Goal: Task Accomplishment & Management: Use online tool/utility

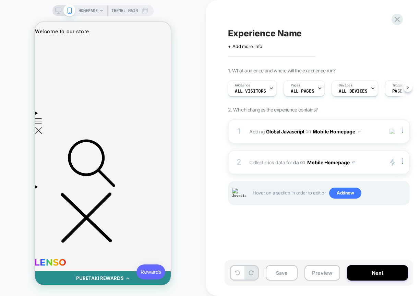
click at [222, 150] on div "Experience Name Click to edit experience details + Add more info 1. What audien…" at bounding box center [356, 148] width 301 height 296
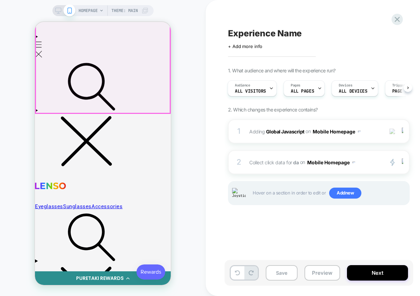
scroll to position [77, 0]
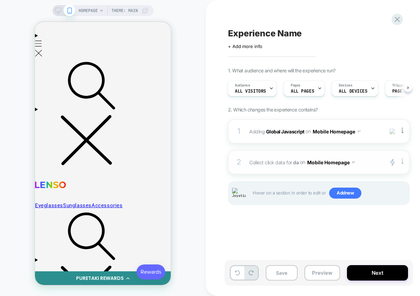
click at [401, 161] on img at bounding box center [401, 162] width 1 height 8
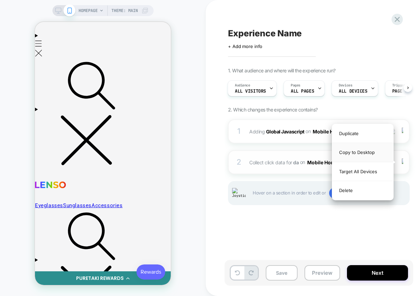
click at [377, 152] on div "Copy to Desktop" at bounding box center [362, 152] width 61 height 19
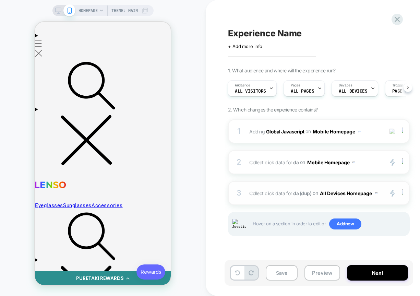
click at [404, 195] on div at bounding box center [403, 193] width 11 height 8
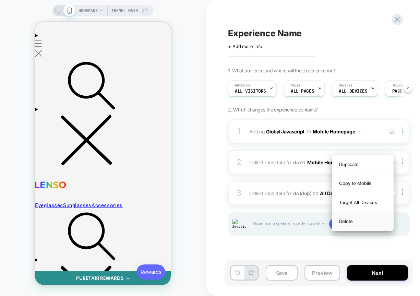
click at [355, 223] on div "Delete" at bounding box center [362, 221] width 61 height 18
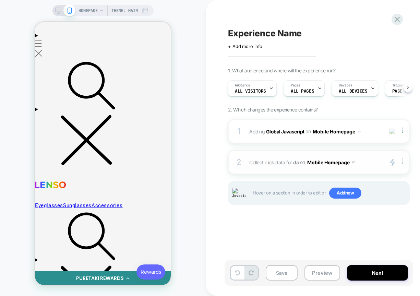
click at [403, 164] on div at bounding box center [403, 162] width 11 height 8
click at [404, 164] on div at bounding box center [403, 162] width 11 height 8
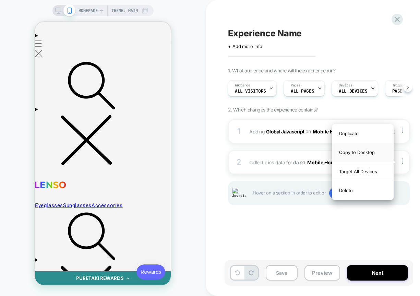
click at [377, 154] on div "Copy to Desktop" at bounding box center [362, 152] width 61 height 19
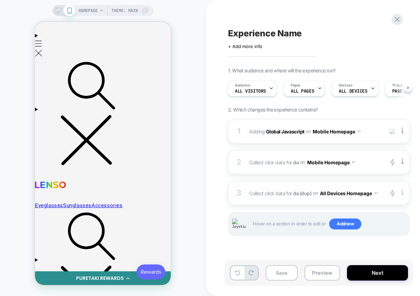
click at [403, 191] on div at bounding box center [403, 193] width 11 height 8
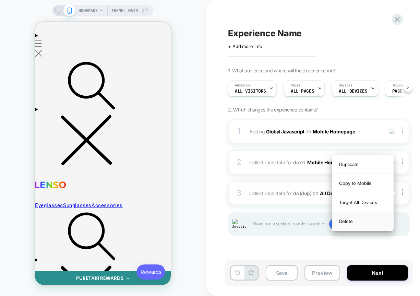
click at [364, 221] on div "Delete" at bounding box center [362, 221] width 61 height 18
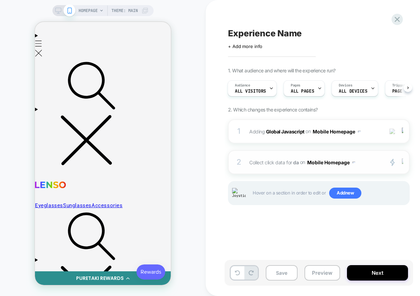
click at [403, 164] on div at bounding box center [403, 162] width 11 height 8
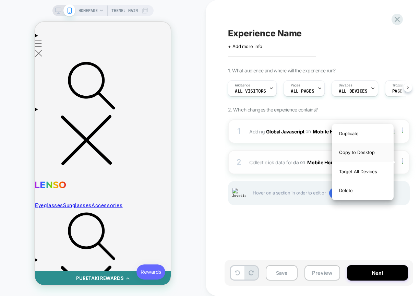
click at [358, 154] on div "Copy to Desktop" at bounding box center [362, 152] width 61 height 19
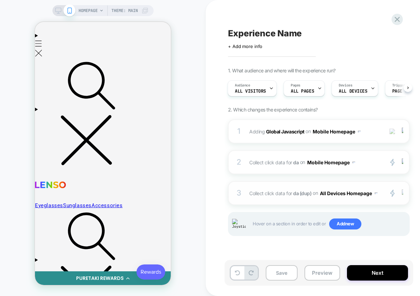
click at [402, 190] on img at bounding box center [401, 193] width 1 height 8
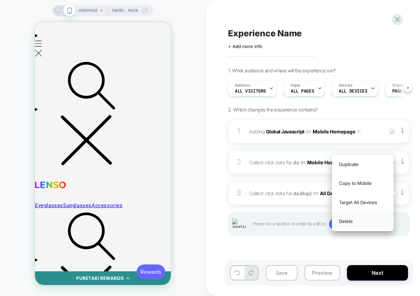
click at [362, 222] on div "Delete" at bounding box center [362, 221] width 61 height 18
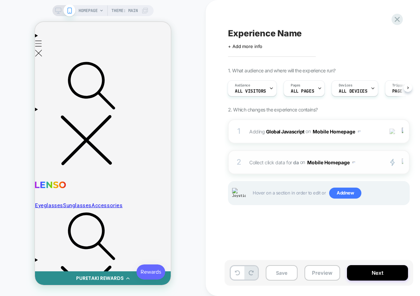
click at [404, 164] on div at bounding box center [403, 162] width 11 height 8
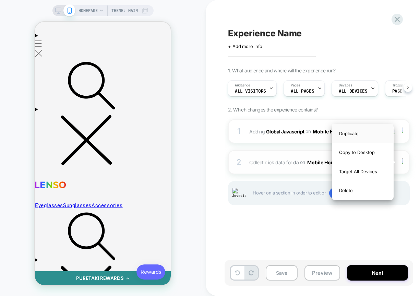
click at [363, 136] on div "Duplicate" at bounding box center [362, 133] width 61 height 19
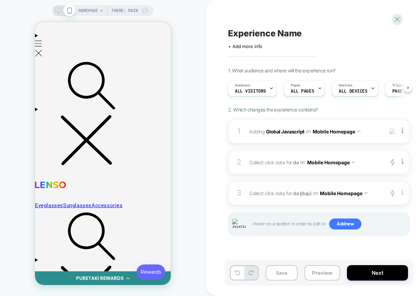
click at [402, 192] on img at bounding box center [401, 193] width 1 height 8
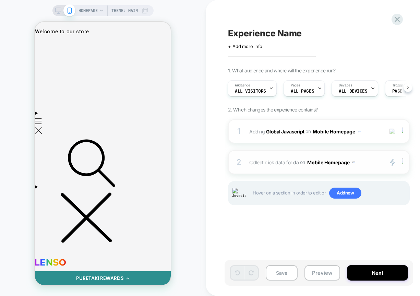
click at [400, 160] on div at bounding box center [403, 162] width 11 height 8
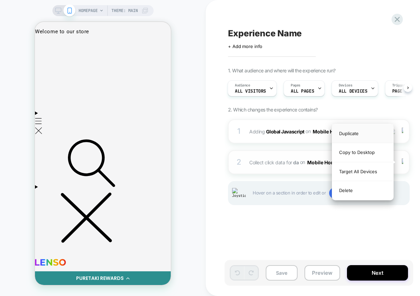
click at [358, 137] on div "Duplicate" at bounding box center [362, 133] width 61 height 19
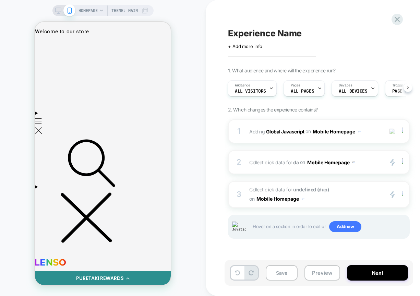
click at [415, 222] on div "1. What audience and where will the experience run? Audience All Visitors Pages…" at bounding box center [353, 161] width 250 height 188
click at [404, 199] on div "3 Collect click data for undefined (dup) on Mobile Homepage primary 2 Duplicate…" at bounding box center [319, 194] width 182 height 27
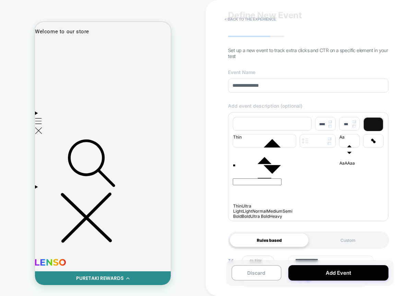
scroll to position [21, 0]
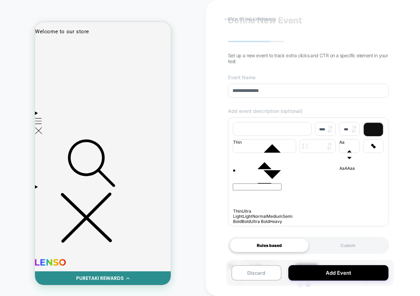
click at [247, 17] on button "< back to the experience" at bounding box center [250, 19] width 58 height 11
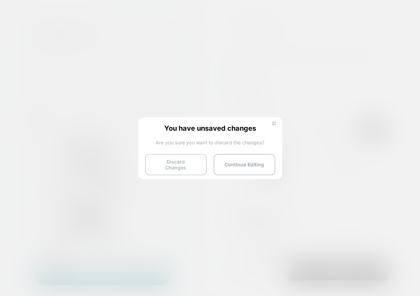
click at [181, 166] on button "Discard Changes" at bounding box center [176, 164] width 62 height 21
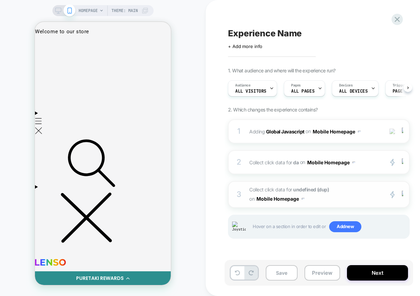
scroll to position [0, 0]
click at [403, 196] on div at bounding box center [403, 194] width 11 height 8
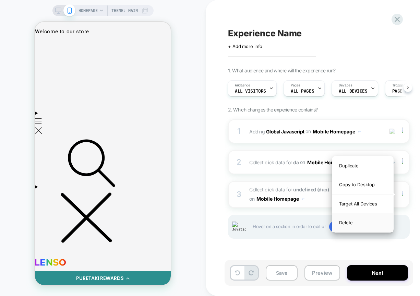
click at [359, 220] on div "Delete" at bounding box center [362, 222] width 61 height 18
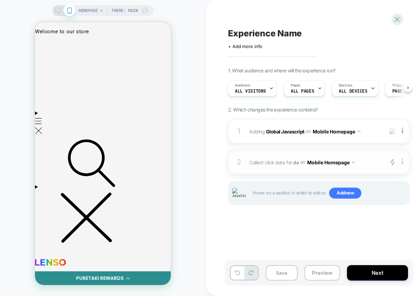
click at [403, 161] on div at bounding box center [403, 162] width 11 height 8
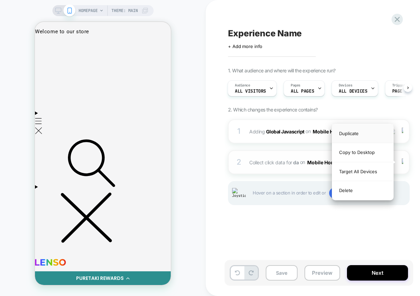
click at [353, 131] on div "Duplicate" at bounding box center [362, 133] width 61 height 19
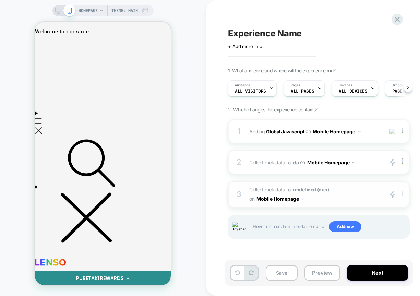
click at [401, 197] on img at bounding box center [401, 194] width 1 height 8
click at [346, 193] on span "Collect click data for undefined (dup) on Mobile Homepage" at bounding box center [314, 194] width 131 height 18
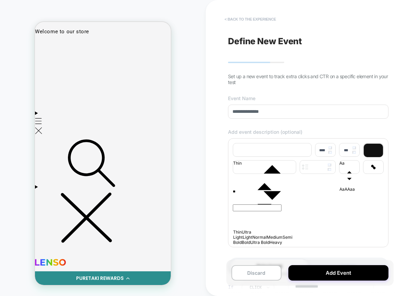
click at [251, 22] on button "< back to the experience" at bounding box center [250, 19] width 58 height 11
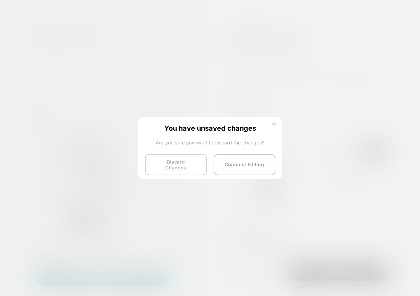
click at [183, 158] on button "Discard Changes" at bounding box center [176, 164] width 62 height 21
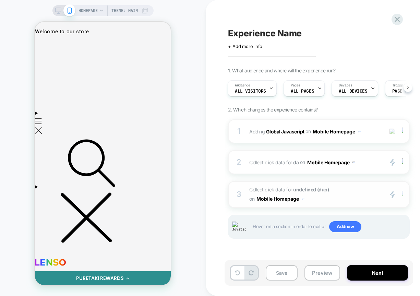
click at [402, 196] on img at bounding box center [401, 194] width 1 height 8
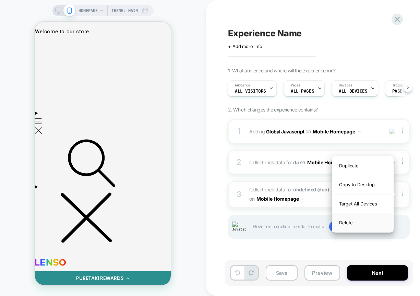
click at [359, 223] on div "Delete" at bounding box center [362, 222] width 61 height 18
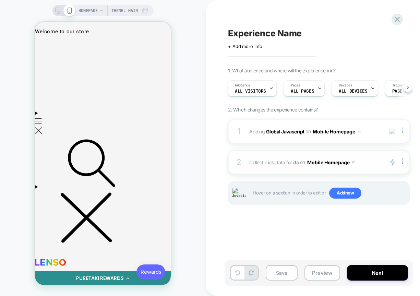
scroll to position [0, 0]
click at [403, 163] on div at bounding box center [403, 162] width 11 height 8
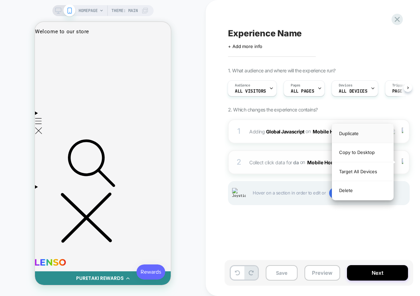
click at [362, 139] on div "Duplicate" at bounding box center [362, 133] width 61 height 19
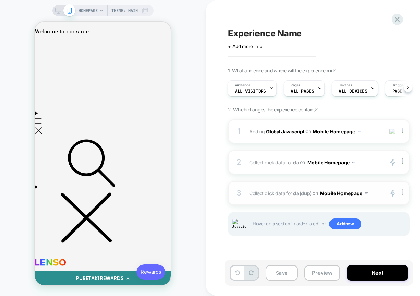
click at [403, 195] on div at bounding box center [403, 193] width 11 height 8
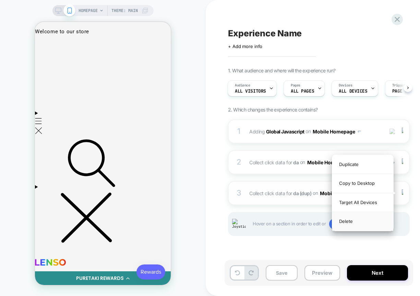
click at [361, 220] on div "Delete" at bounding box center [362, 221] width 61 height 18
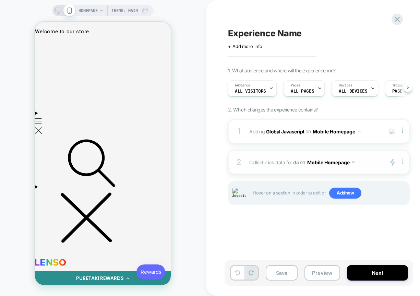
click at [402, 161] on img at bounding box center [401, 162] width 1 height 8
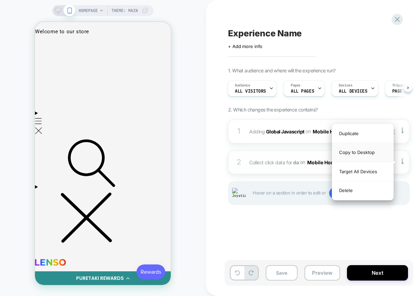
click at [353, 156] on div "Copy to Desktop" at bounding box center [362, 152] width 61 height 19
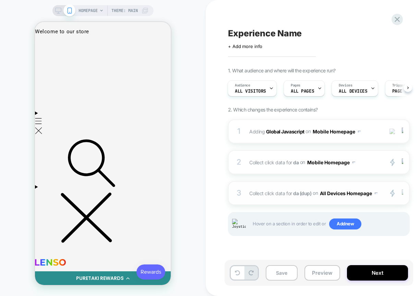
click at [402, 193] on img at bounding box center [401, 193] width 1 height 8
click at [403, 193] on div at bounding box center [403, 193] width 11 height 8
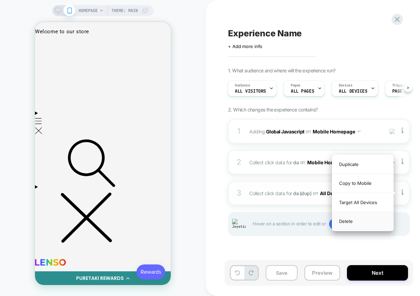
click at [347, 220] on div "Delete" at bounding box center [362, 221] width 61 height 18
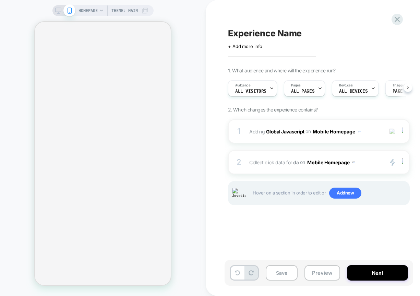
scroll to position [0, 0]
click at [402, 162] on img at bounding box center [401, 162] width 1 height 8
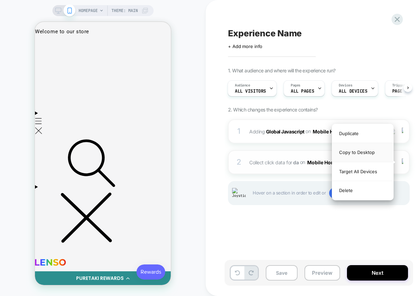
scroll to position [0, 0]
click at [373, 155] on div "Copy to Desktop" at bounding box center [362, 152] width 61 height 19
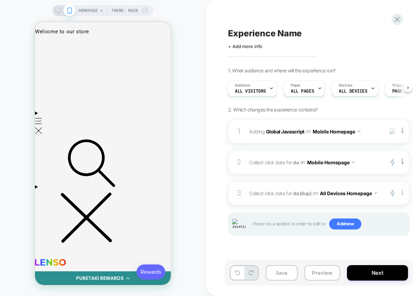
click at [403, 195] on div at bounding box center [403, 193] width 11 height 8
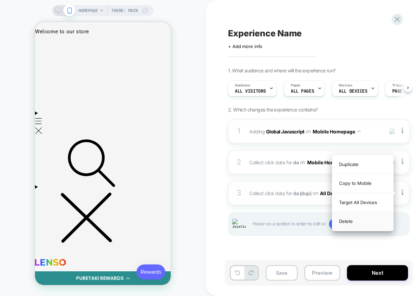
click at [357, 219] on div "Delete" at bounding box center [362, 221] width 61 height 18
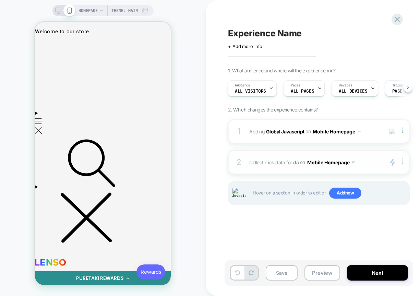
click at [402, 161] on img at bounding box center [401, 162] width 1 height 8
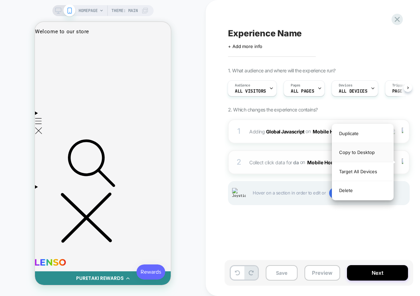
click at [358, 154] on div "Copy to Desktop" at bounding box center [362, 152] width 61 height 19
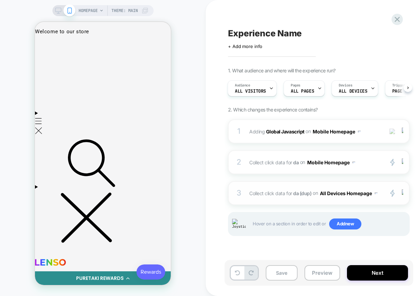
click at [360, 192] on button "All Devices Homepage" at bounding box center [349, 193] width 58 height 10
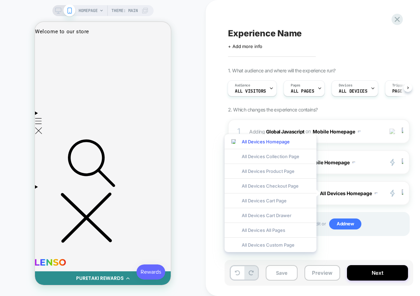
click at [198, 166] on div "HOMEPAGE Theme: MAIN" at bounding box center [103, 148] width 206 height 282
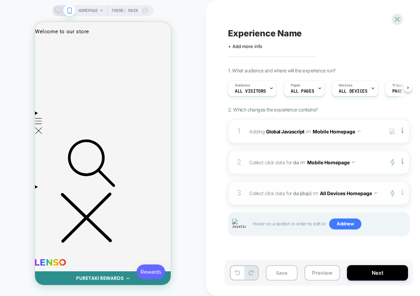
click at [401, 190] on div at bounding box center [403, 193] width 11 height 8
click at [402, 194] on img at bounding box center [401, 193] width 1 height 8
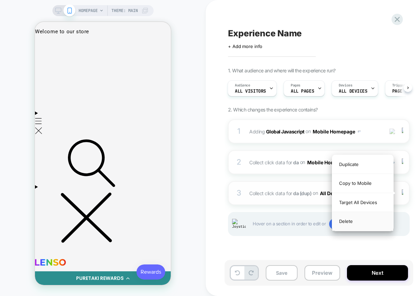
click at [356, 224] on div "Delete" at bounding box center [362, 221] width 61 height 18
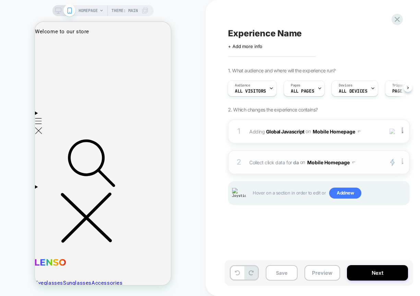
click at [403, 162] on div at bounding box center [403, 162] width 11 height 8
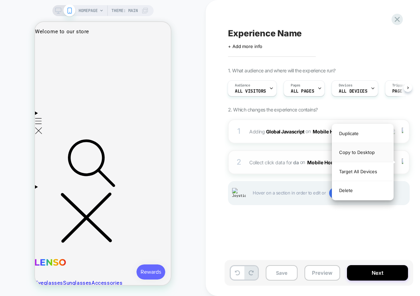
click at [371, 154] on div "Copy to Desktop" at bounding box center [362, 152] width 61 height 19
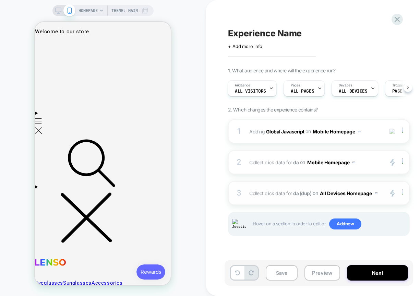
click at [401, 192] on div at bounding box center [403, 193] width 11 height 8
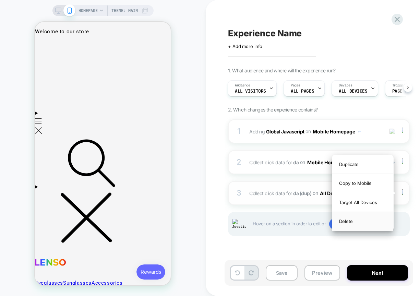
click at [352, 226] on div "Delete" at bounding box center [362, 221] width 61 height 18
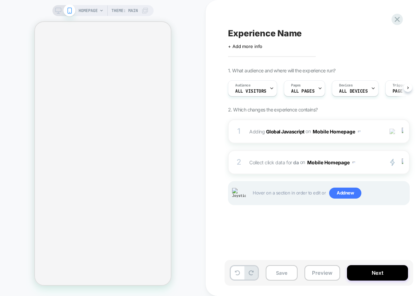
scroll to position [0, 0]
click at [403, 164] on div at bounding box center [403, 162] width 11 height 8
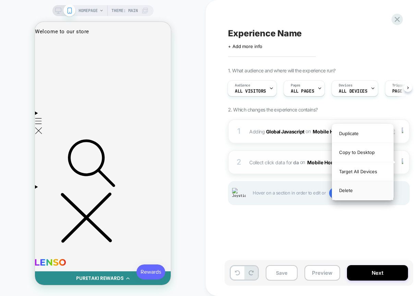
scroll to position [0, 0]
click at [356, 171] on div "Target All Devices" at bounding box center [362, 171] width 61 height 19
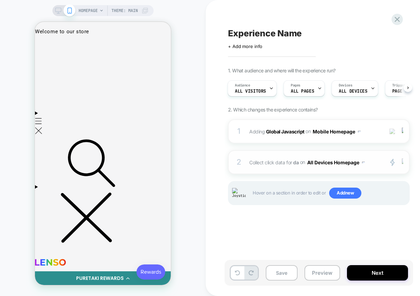
click at [404, 164] on div at bounding box center [403, 162] width 11 height 8
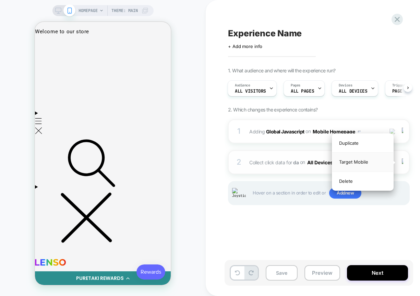
click at [378, 167] on div "Target Mobile" at bounding box center [362, 161] width 61 height 19
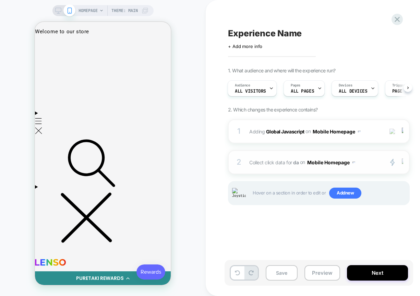
click at [402, 164] on img at bounding box center [401, 162] width 1 height 8
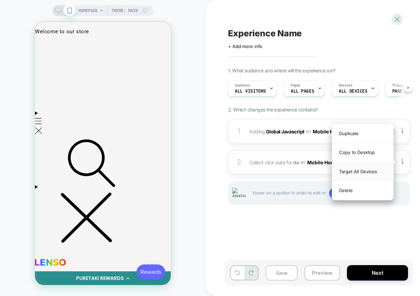
click at [372, 170] on div "Target All Devices" at bounding box center [362, 171] width 61 height 19
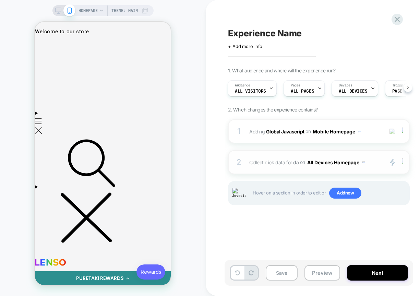
click at [402, 163] on img at bounding box center [401, 162] width 1 height 8
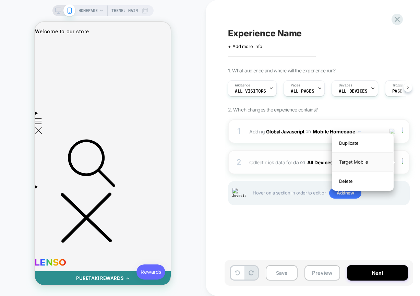
click at [374, 162] on div "Target Mobile" at bounding box center [362, 161] width 61 height 19
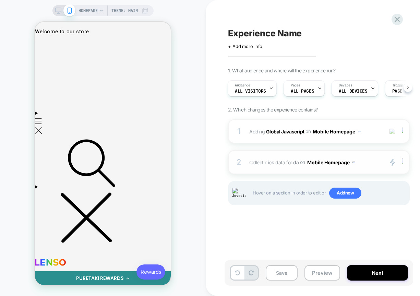
click at [404, 161] on div at bounding box center [403, 162] width 11 height 8
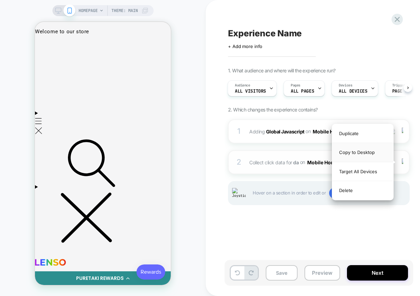
click at [372, 151] on div "Copy to Desktop" at bounding box center [362, 152] width 61 height 19
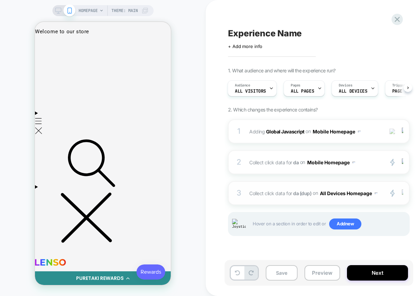
click at [404, 192] on div at bounding box center [403, 193] width 11 height 8
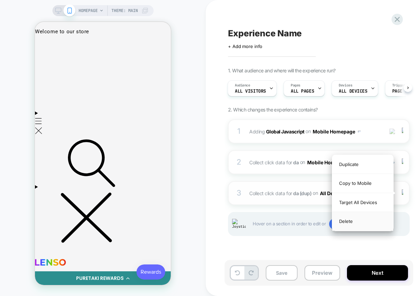
click at [364, 222] on div "Delete" at bounding box center [362, 221] width 61 height 18
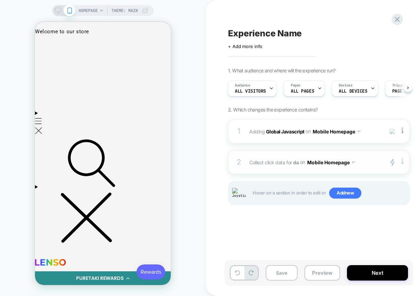
click at [403, 163] on div at bounding box center [403, 162] width 11 height 8
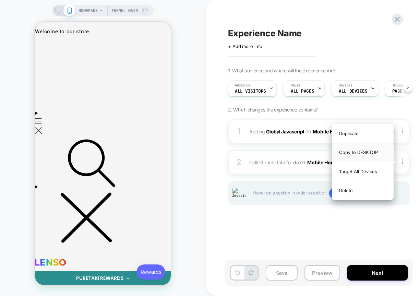
click at [370, 156] on div "Copy to DESKTOP" at bounding box center [362, 152] width 61 height 19
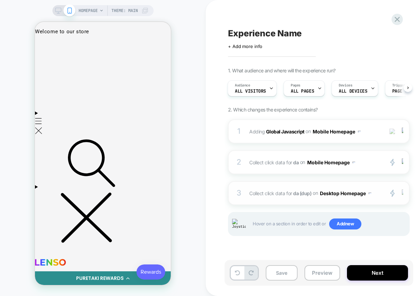
click at [404, 193] on div at bounding box center [403, 193] width 11 height 8
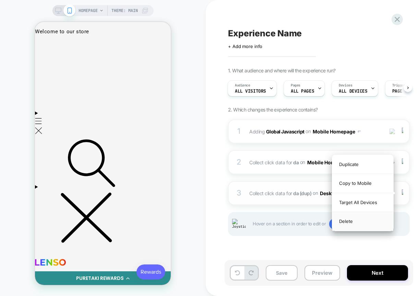
click at [364, 223] on div "Delete" at bounding box center [362, 221] width 61 height 18
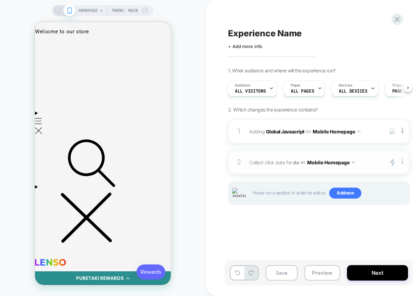
click at [403, 164] on div at bounding box center [403, 162] width 11 height 8
click at [403, 162] on div at bounding box center [403, 162] width 11 height 8
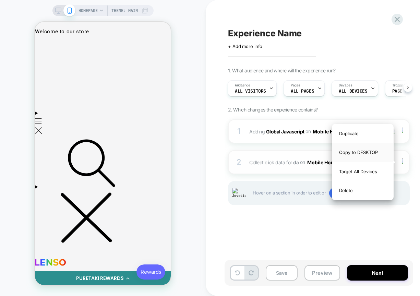
click at [372, 153] on div "Copy to DESKTOP" at bounding box center [362, 152] width 61 height 19
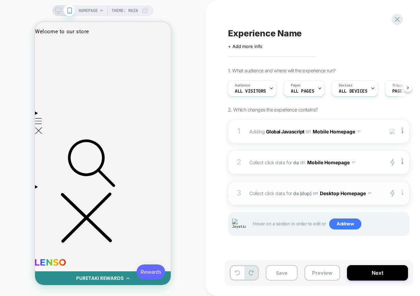
click at [402, 193] on img at bounding box center [401, 193] width 1 height 8
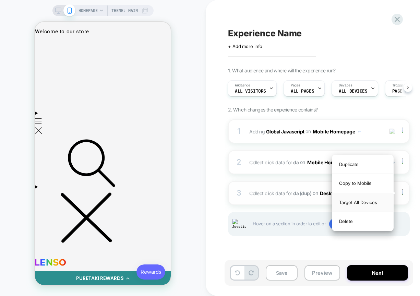
click at [374, 200] on div "Target All Devices" at bounding box center [362, 202] width 61 height 19
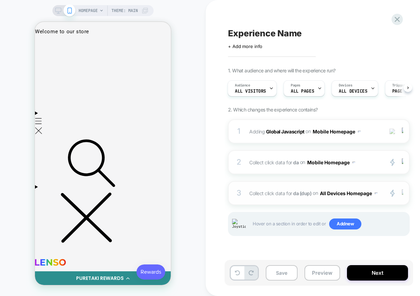
click at [402, 194] on img at bounding box center [401, 193] width 1 height 8
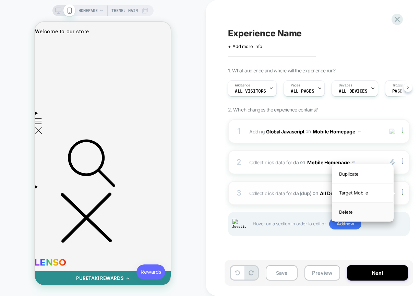
click at [357, 212] on div "Delete" at bounding box center [362, 211] width 61 height 18
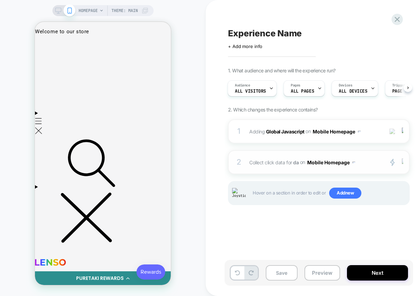
click at [404, 164] on div at bounding box center [403, 162] width 11 height 8
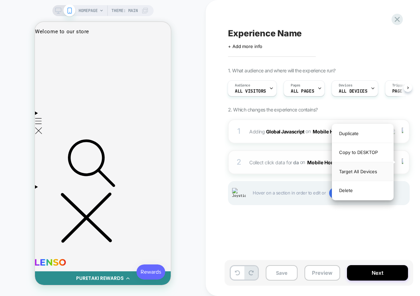
click at [356, 170] on div "Target All Devices" at bounding box center [362, 171] width 61 height 19
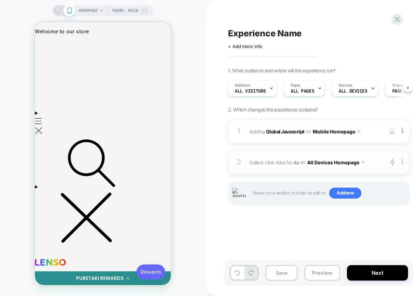
click at [404, 163] on div at bounding box center [403, 162] width 11 height 8
click at [402, 165] on div at bounding box center [403, 162] width 11 height 8
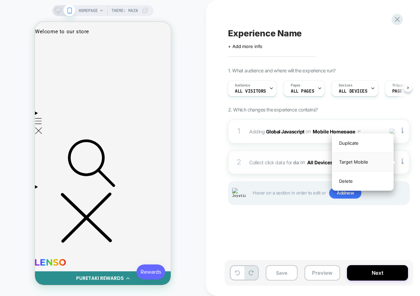
click at [370, 160] on div "Target Mobile" at bounding box center [362, 161] width 61 height 19
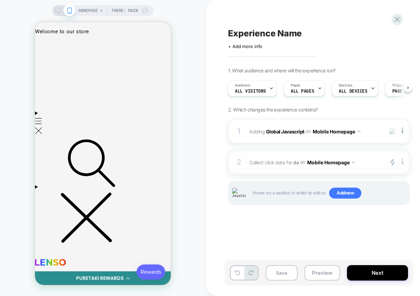
click at [404, 165] on div at bounding box center [403, 162] width 11 height 8
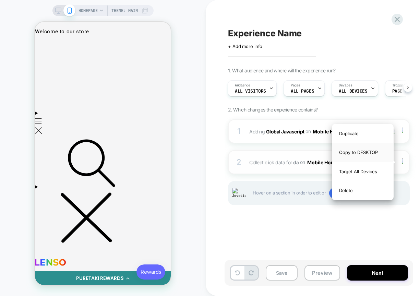
click at [367, 152] on div "Copy to DESKTOP" at bounding box center [362, 152] width 61 height 19
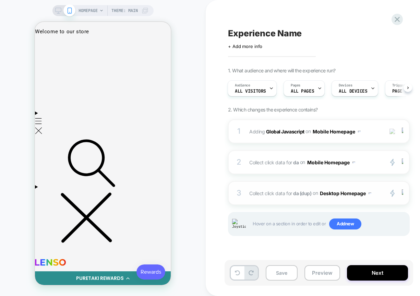
click at [352, 194] on button "Desktop Homepage" at bounding box center [345, 193] width 51 height 10
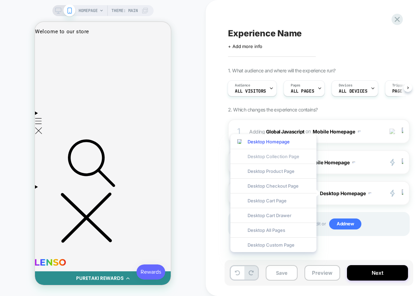
click at [273, 157] on div "Desktop Collection Page" at bounding box center [273, 156] width 86 height 15
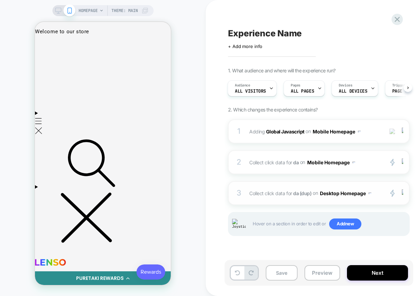
click at [337, 189] on button "Desktop Homepage" at bounding box center [345, 193] width 51 height 10
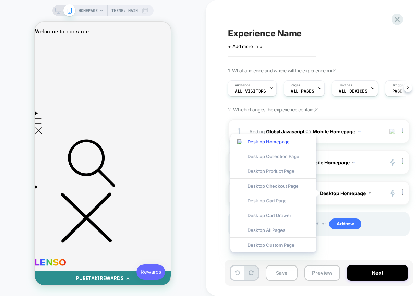
click at [294, 198] on div "Desktop Cart Page" at bounding box center [273, 200] width 86 height 15
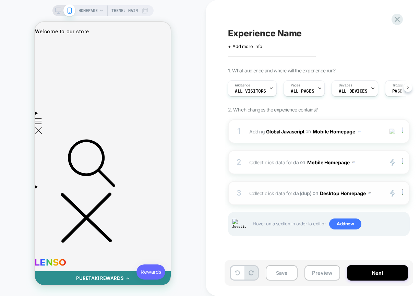
click at [348, 194] on button "Desktop Homepage" at bounding box center [345, 193] width 51 height 10
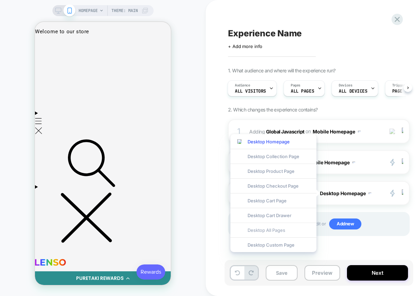
click at [283, 223] on div "Desktop All Pages" at bounding box center [273, 229] width 86 height 15
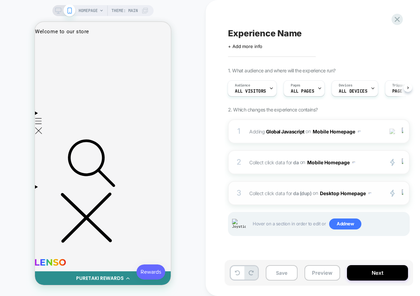
click at [346, 192] on button "Desktop Homepage" at bounding box center [345, 193] width 51 height 10
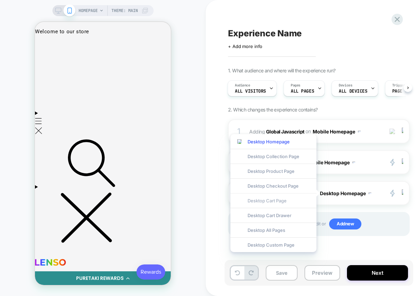
click at [275, 201] on div "Desktop Cart Page" at bounding box center [273, 200] width 86 height 15
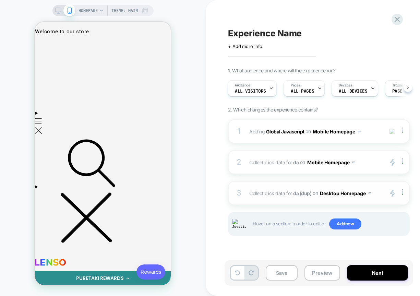
click at [343, 194] on button "Desktop Homepage" at bounding box center [345, 193] width 51 height 10
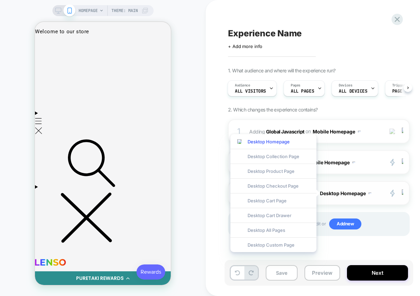
click at [343, 194] on button "Desktop Homepage" at bounding box center [345, 193] width 51 height 10
click at [379, 214] on div "Hover on a section in order to edit or Add new" at bounding box center [319, 224] width 182 height 24
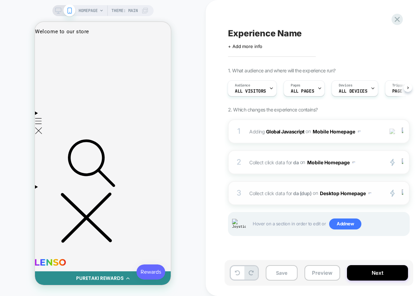
click at [356, 196] on button "Desktop Homepage" at bounding box center [345, 193] width 51 height 10
click at [335, 195] on button "Desktop Homepage" at bounding box center [345, 193] width 51 height 10
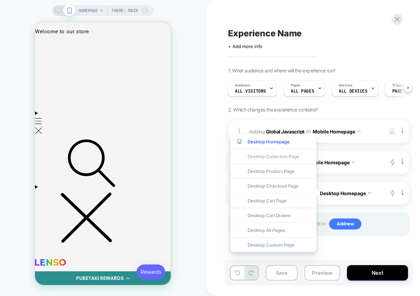
click at [286, 158] on div "Desktop Collection Page" at bounding box center [273, 156] width 86 height 15
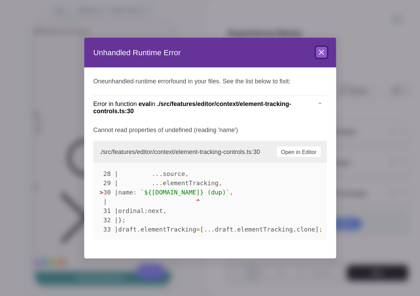
click at [318, 49] on icon at bounding box center [321, 52] width 8 height 8
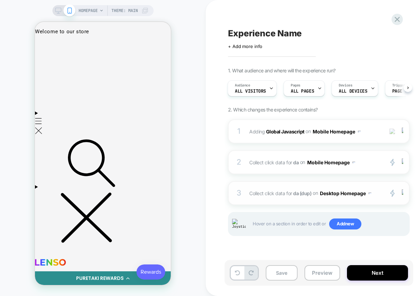
click at [350, 189] on button "Desktop Homepage" at bounding box center [345, 193] width 51 height 10
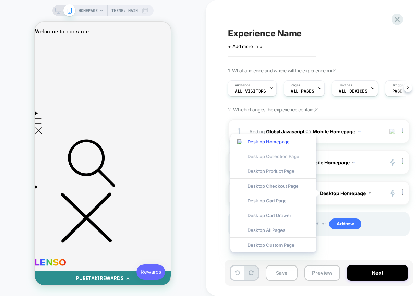
click at [284, 158] on div "Desktop Collection Page" at bounding box center [273, 156] width 86 height 15
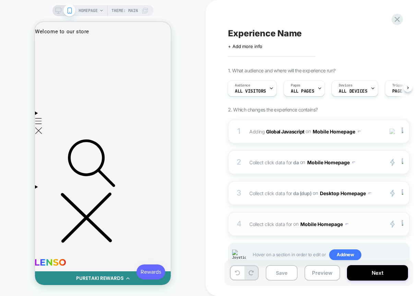
click at [327, 223] on button "Mobile Homepage" at bounding box center [324, 224] width 48 height 10
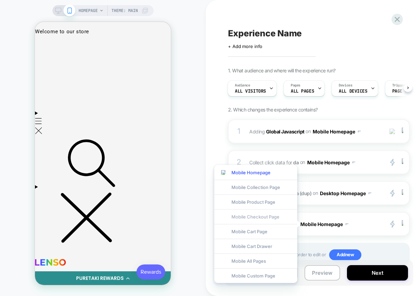
click at [265, 215] on div "Mobile Checkout Page" at bounding box center [255, 216] width 83 height 15
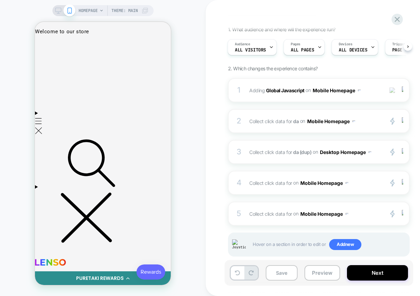
scroll to position [53, 0]
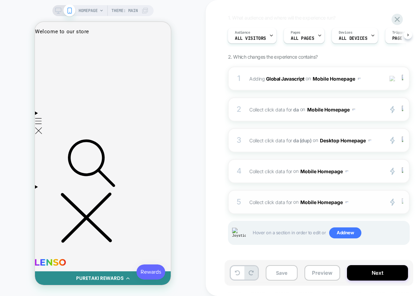
click at [402, 201] on img at bounding box center [401, 202] width 1 height 8
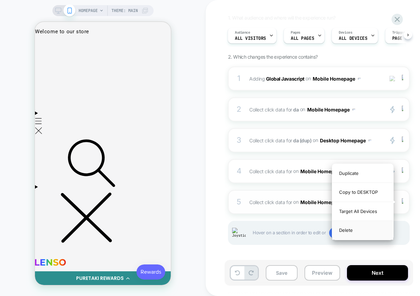
click at [347, 231] on div "Delete" at bounding box center [362, 230] width 61 height 18
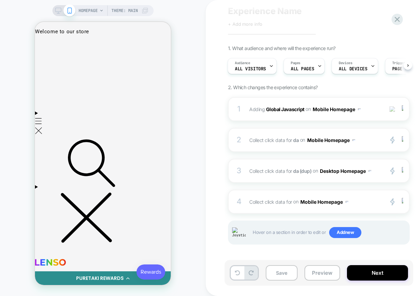
scroll to position [22, 0]
click at [403, 203] on div at bounding box center [403, 202] width 11 height 8
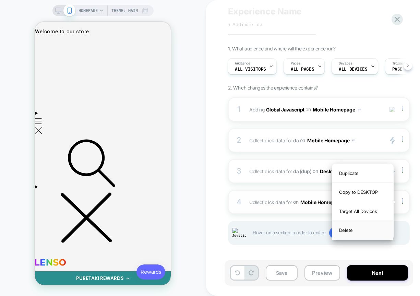
click at [362, 233] on div "Delete" at bounding box center [362, 230] width 61 height 18
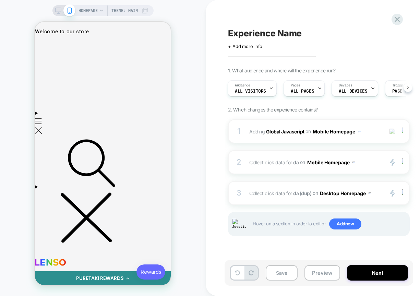
scroll to position [0, 0]
click at [348, 193] on button "Desktop Homepage" at bounding box center [345, 193] width 51 height 10
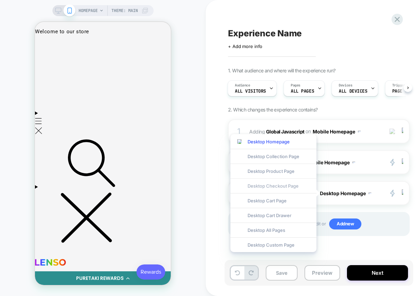
click at [291, 185] on div "Desktop Checkout Page" at bounding box center [273, 185] width 86 height 15
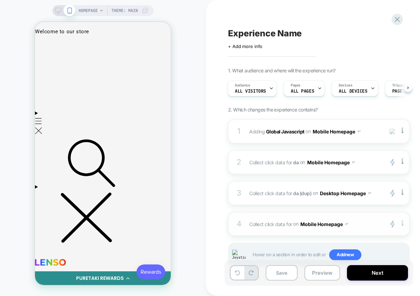
click at [402, 225] on img at bounding box center [401, 224] width 1 height 8
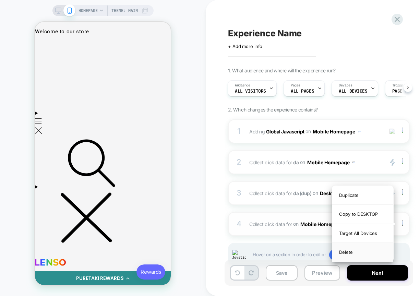
click at [344, 251] on div "Delete" at bounding box center [362, 252] width 61 height 18
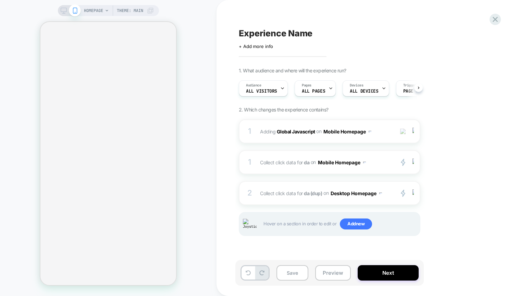
scroll to position [0, 1]
click at [189, 136] on div "HOMEPAGE Theme: MAIN" at bounding box center [108, 148] width 216 height 282
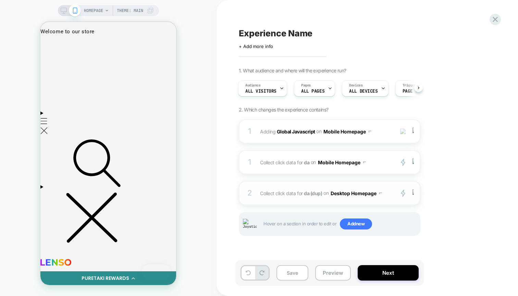
scroll to position [0, 0]
click at [365, 189] on button "Desktop Homepage" at bounding box center [356, 193] width 51 height 10
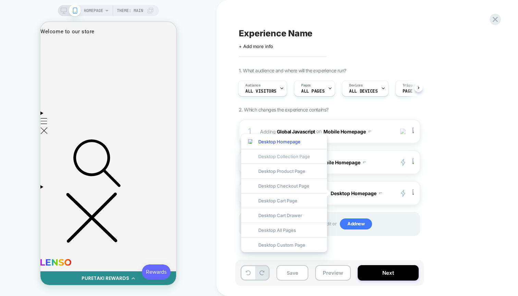
click at [282, 155] on div "Desktop Collection Page" at bounding box center [284, 156] width 86 height 15
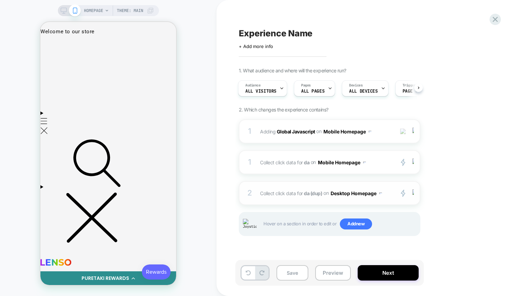
click at [358, 192] on button "Desktop Homepage" at bounding box center [356, 193] width 51 height 10
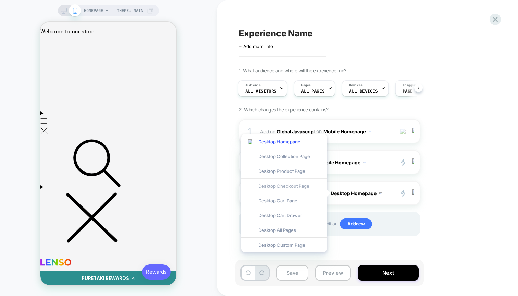
click at [302, 183] on div "Desktop Checkout Page" at bounding box center [284, 185] width 86 height 15
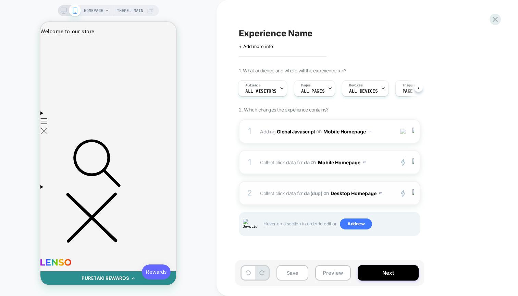
click at [366, 191] on button "Desktop Homepage" at bounding box center [356, 193] width 51 height 10
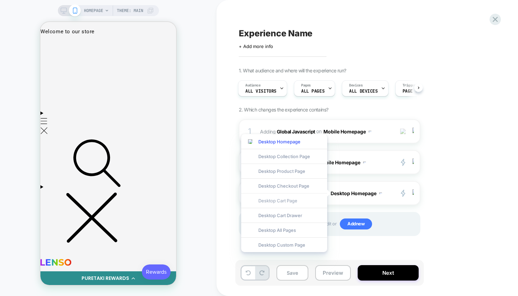
click at [289, 196] on div "Desktop Cart Page" at bounding box center [284, 200] width 86 height 15
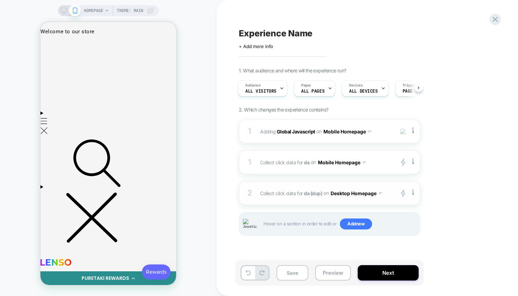
click at [352, 194] on button "Desktop Homepage" at bounding box center [356, 193] width 51 height 10
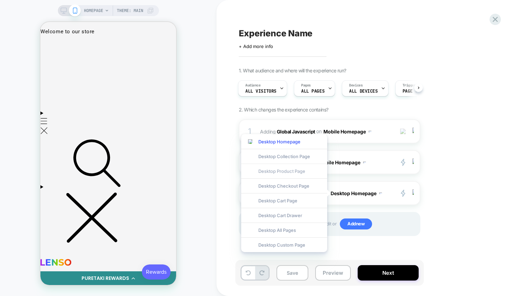
click at [296, 174] on div "Desktop Product Page" at bounding box center [284, 170] width 86 height 15
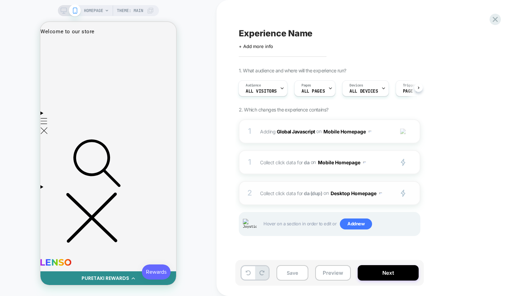
click at [365, 193] on button "Desktop Homepage" at bounding box center [356, 193] width 51 height 10
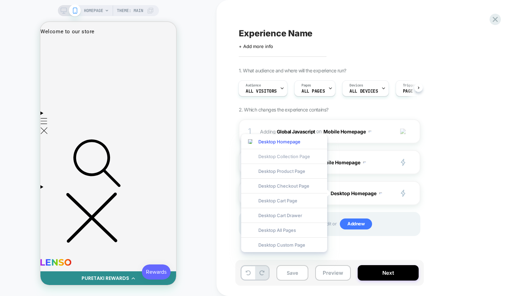
click at [307, 152] on div "Desktop Collection Page" at bounding box center [284, 156] width 86 height 15
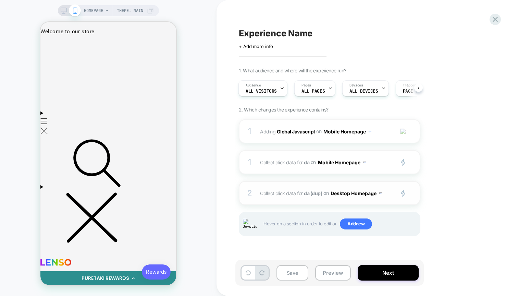
click at [350, 194] on button "Desktop Homepage" at bounding box center [356, 193] width 51 height 10
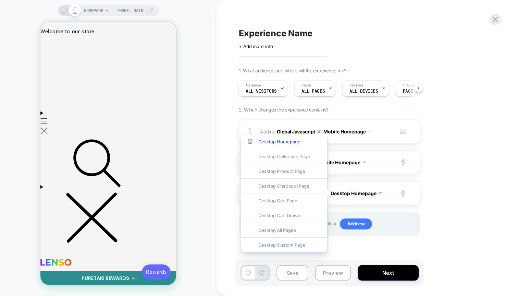
click at [300, 159] on div "Desktop Collection Page" at bounding box center [284, 156] width 86 height 15
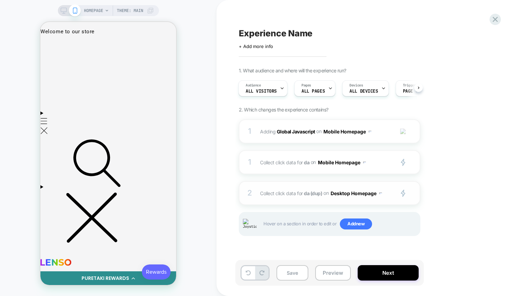
click at [343, 195] on button "Desktop Homepage" at bounding box center [356, 193] width 51 height 10
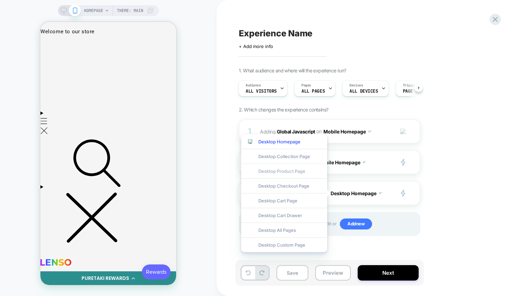
click at [287, 171] on div "Desktop Product Page" at bounding box center [284, 170] width 86 height 15
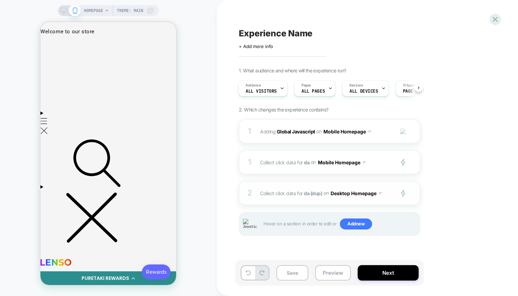
click at [356, 192] on button "Desktop Homepage" at bounding box center [356, 193] width 51 height 10
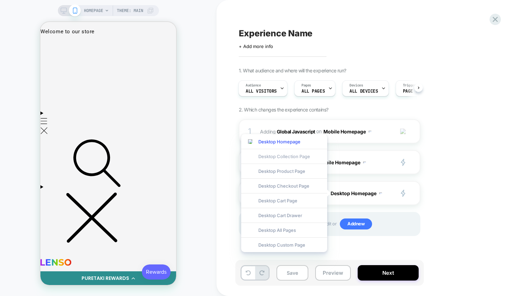
click at [306, 158] on div "Desktop Collection Page" at bounding box center [284, 156] width 86 height 15
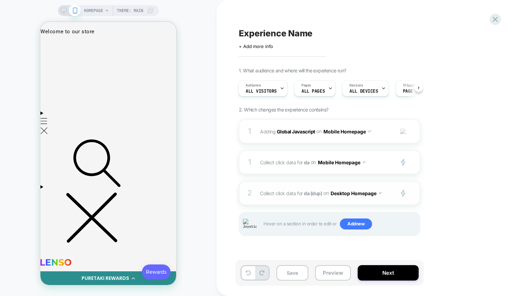
click at [357, 193] on button "Desktop Homepage" at bounding box center [356, 193] width 51 height 10
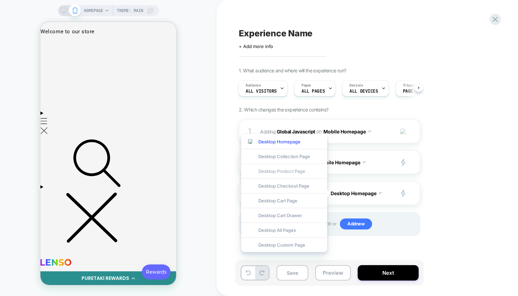
click at [295, 167] on div "Desktop Product Page" at bounding box center [284, 170] width 86 height 15
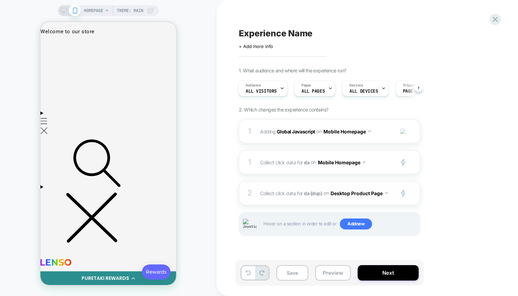
click at [349, 193] on button "Desktop Product Page" at bounding box center [360, 193] width 58 height 10
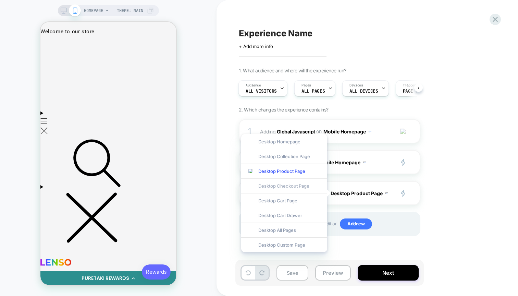
click at [300, 184] on div "Desktop Checkout Page" at bounding box center [284, 185] width 86 height 15
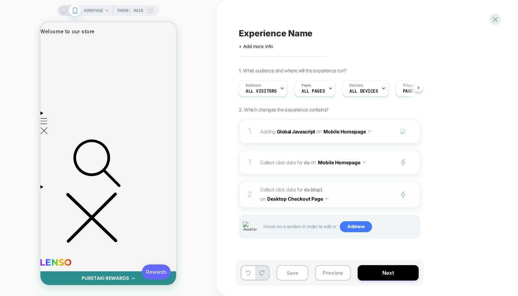
click at [313, 201] on button "Desktop Checkout Page" at bounding box center [297, 199] width 61 height 10
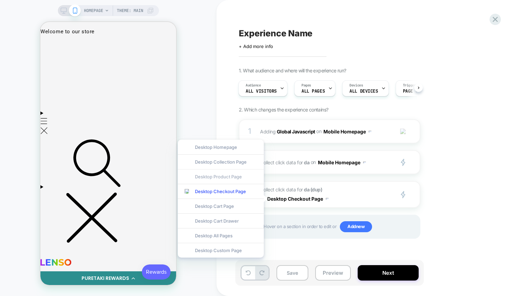
click at [231, 173] on div "Desktop Product Page" at bounding box center [221, 176] width 86 height 15
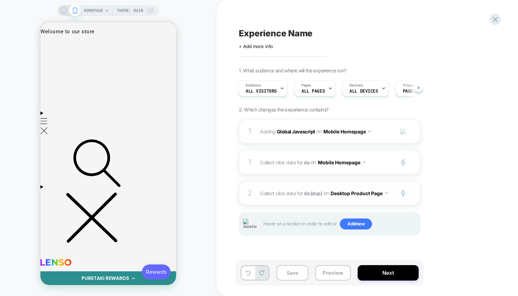
click at [348, 191] on button "Desktop Product Page" at bounding box center [360, 193] width 58 height 10
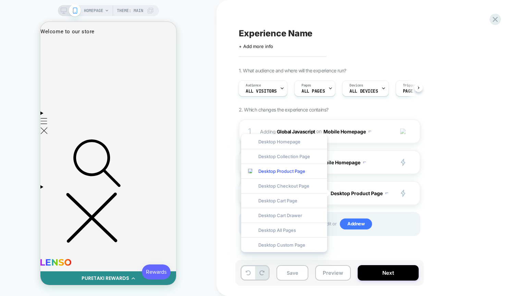
click at [430, 239] on div "1. What audience and where will the experience run? Audience All Visitors Pages…" at bounding box center [364, 159] width 250 height 185
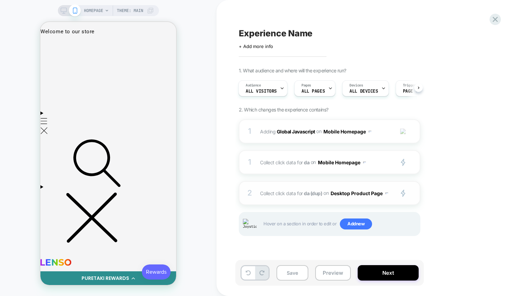
click at [410, 194] on div at bounding box center [414, 193] width 11 height 8
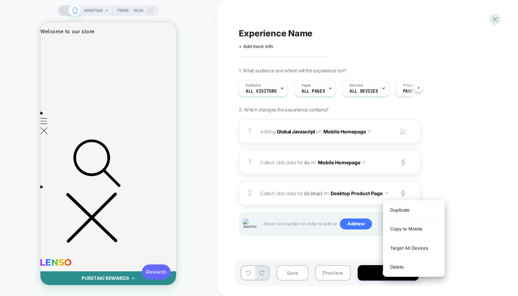
click at [448, 159] on div "1. What audience and where will the experience run? Audience All Visitors Pages…" at bounding box center [364, 159] width 250 height 185
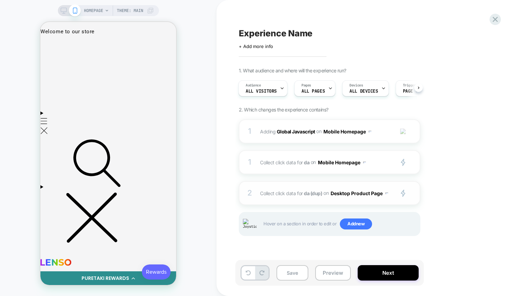
click at [326, 200] on div "2 Collect click data for da (dup) on Desktop Product Page primary 2 Duplicate C…" at bounding box center [330, 193] width 182 height 24
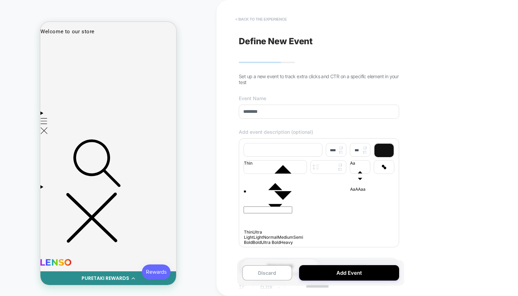
click at [263, 16] on button "< back to the experience" at bounding box center [261, 19] width 58 height 11
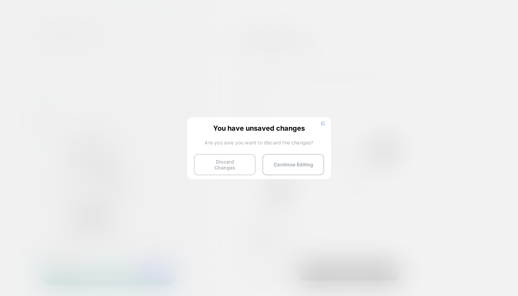
click at [228, 156] on button "Discard Changes" at bounding box center [225, 164] width 62 height 21
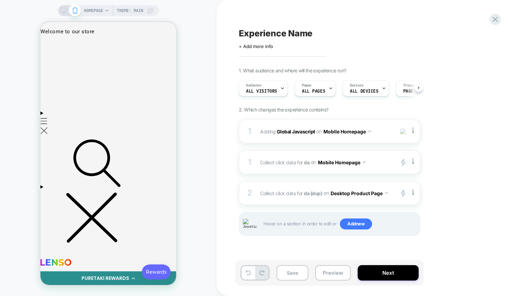
scroll to position [0, 0]
click at [386, 195] on button "Desktop Product Page" at bounding box center [360, 193] width 58 height 10
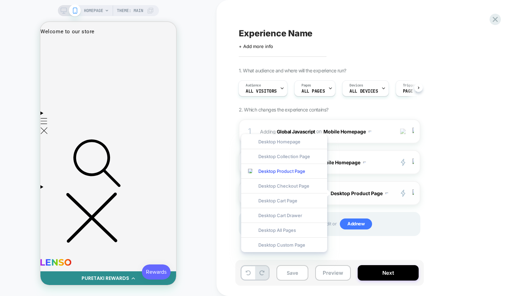
click at [398, 201] on div "2 Collect click data for da (dup) on Desktop Product Page primary 2 Duplicate C…" at bounding box center [330, 193] width 182 height 24
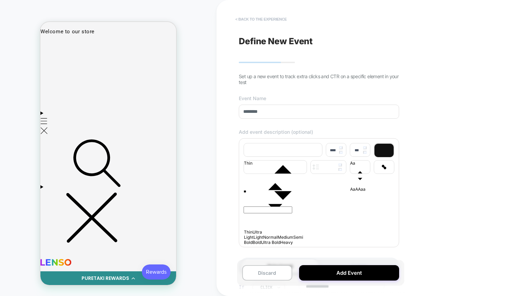
click at [272, 22] on button "< back to the experience" at bounding box center [261, 19] width 58 height 11
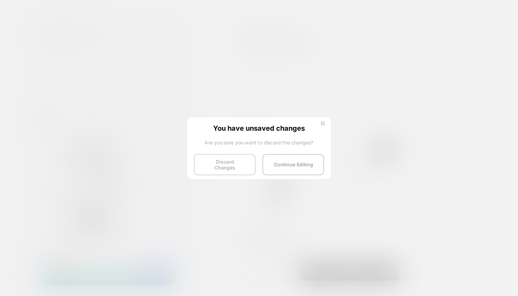
click at [231, 156] on button "Discard Changes" at bounding box center [225, 164] width 62 height 21
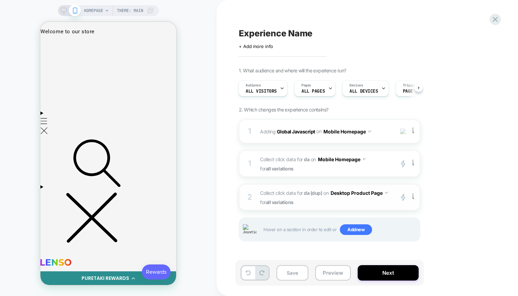
click at [377, 194] on button "Desktop Product Page" at bounding box center [360, 193] width 58 height 10
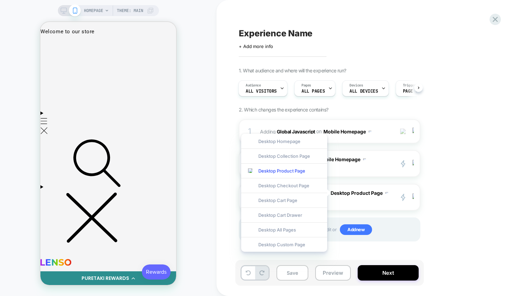
click at [423, 192] on div "1. What audience and where will the experience run? Audience All Visitors Pages…" at bounding box center [364, 162] width 250 height 191
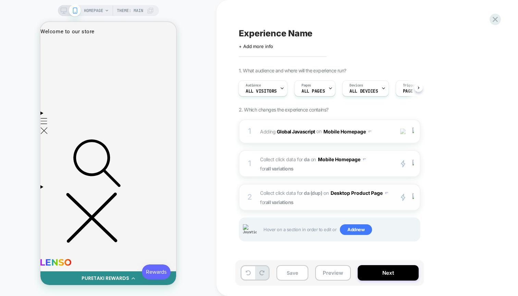
click at [374, 189] on button "Desktop Product Page" at bounding box center [360, 193] width 58 height 10
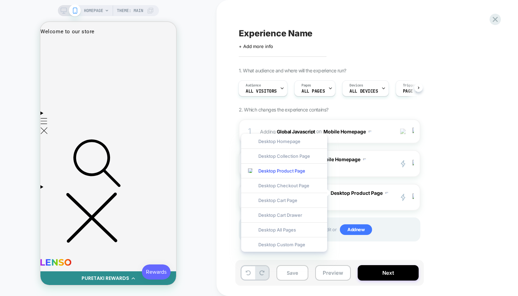
click at [446, 188] on div "1. What audience and where will the experience run? Audience All Visitors Pages…" at bounding box center [364, 162] width 250 height 191
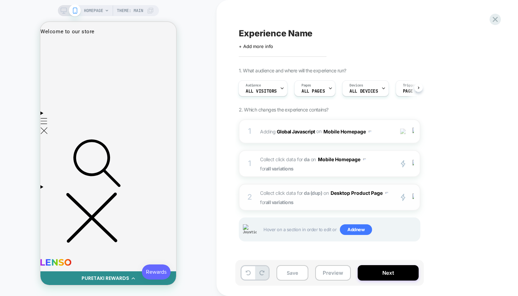
click at [379, 190] on button "Desktop Product Page" at bounding box center [360, 193] width 58 height 10
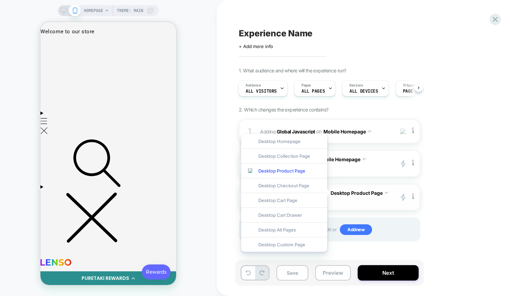
click at [389, 208] on div "2 Collect click data for da (dup) on Desktop Product Page for all variations pr…" at bounding box center [330, 197] width 182 height 27
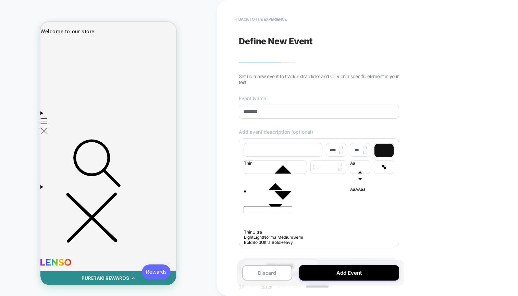
click at [261, 13] on div "**********" at bounding box center [318, 148] width 167 height 282
click at [261, 16] on button "< back to the experience" at bounding box center [261, 19] width 58 height 11
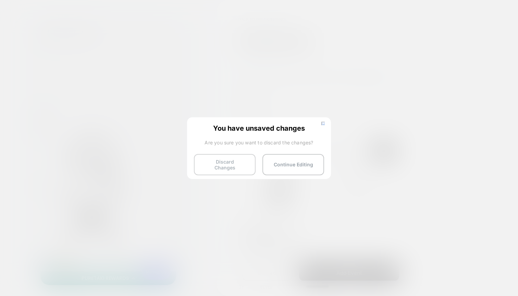
click at [217, 156] on button "Discard Changes" at bounding box center [225, 164] width 62 height 21
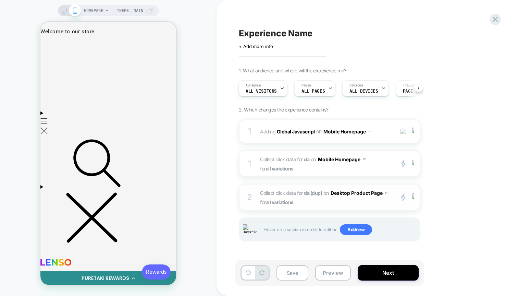
click at [368, 192] on button "Desktop Product Page" at bounding box center [360, 193] width 58 height 10
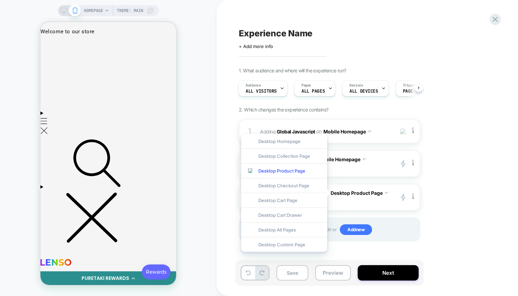
click at [442, 185] on div "1. What audience and where will the experience run? Audience All Visitors Pages…" at bounding box center [364, 162] width 250 height 191
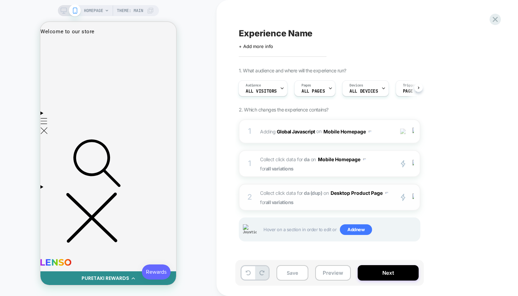
click at [358, 192] on button "Desktop Product Page" at bounding box center [360, 193] width 58 height 10
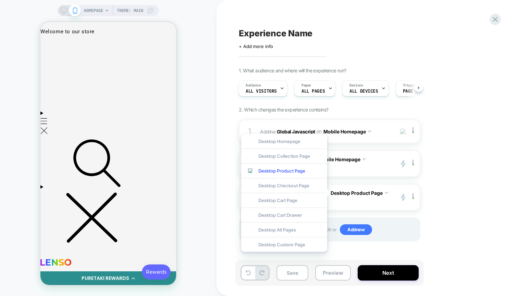
click at [446, 164] on div "1. What audience and where will the experience run? Audience All Visitors Pages…" at bounding box center [364, 162] width 250 height 191
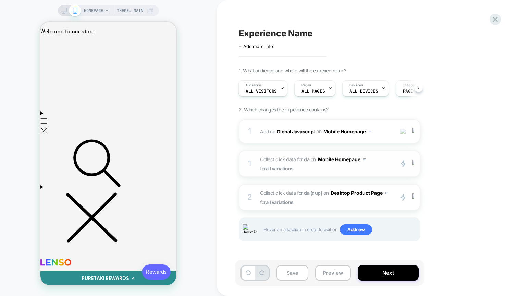
click at [348, 161] on button "Mobile Homepage" at bounding box center [342, 159] width 48 height 10
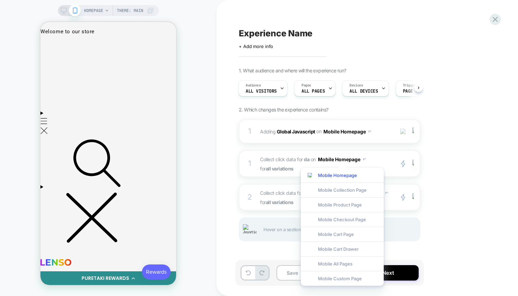
click at [429, 162] on div "1. What audience and where will the experience run? Audience All Visitors Pages…" at bounding box center [364, 162] width 250 height 191
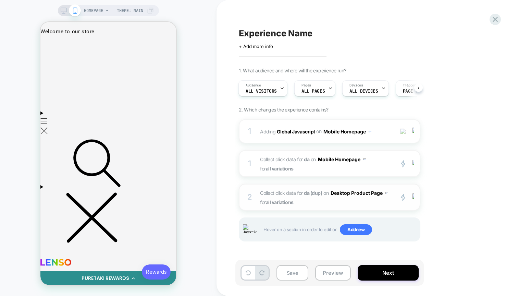
click at [362, 191] on button "Desktop Product Page" at bounding box center [360, 193] width 58 height 10
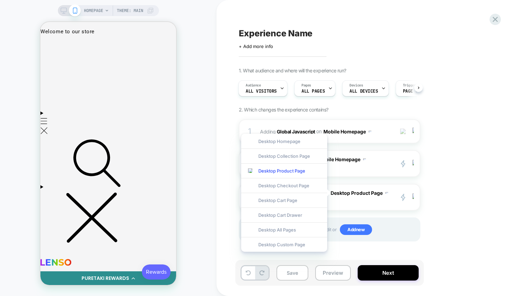
click at [458, 172] on div "1. What audience and where will the experience run? Audience All Visitors Pages…" at bounding box center [364, 162] width 250 height 191
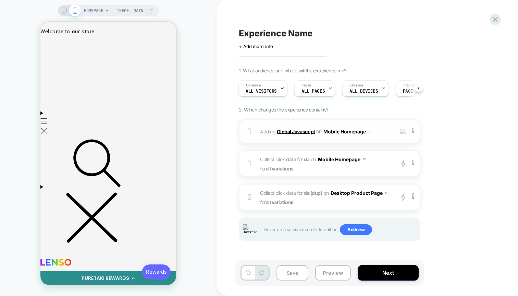
click at [297, 132] on b "Global Javascript" at bounding box center [296, 131] width 38 height 6
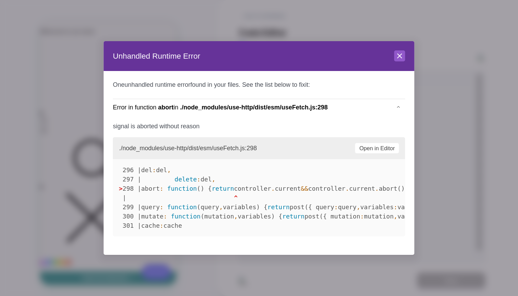
scroll to position [9, 0]
click at [396, 55] on icon at bounding box center [400, 56] width 8 height 8
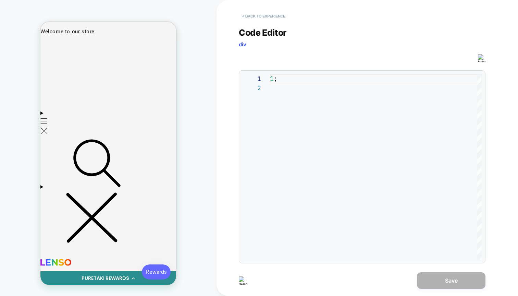
click at [275, 21] on button "< Back to experience" at bounding box center [264, 16] width 50 height 11
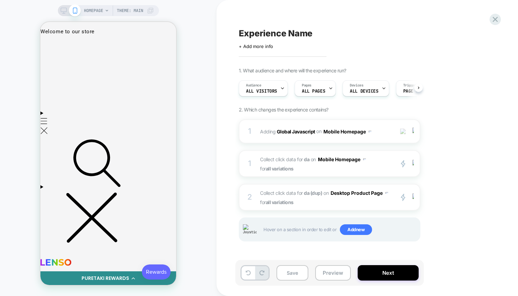
scroll to position [0, 0]
click at [413, 198] on img at bounding box center [412, 197] width 1 height 8
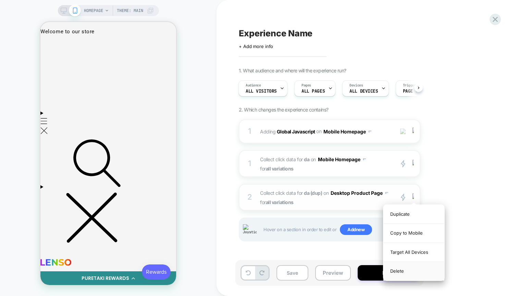
click at [398, 271] on div "Delete" at bounding box center [413, 270] width 61 height 18
